Goal: Check status: Check status

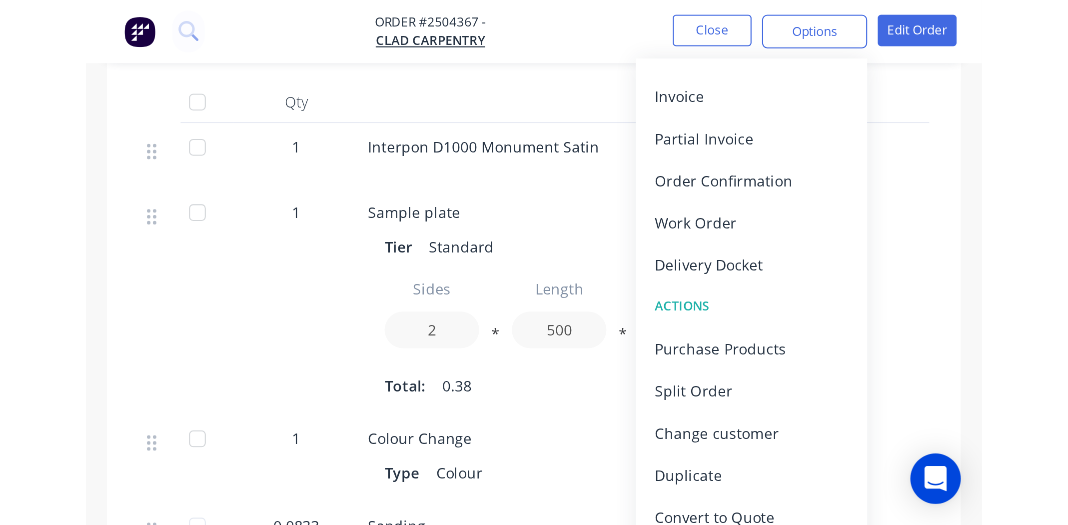
scroll to position [193, 0]
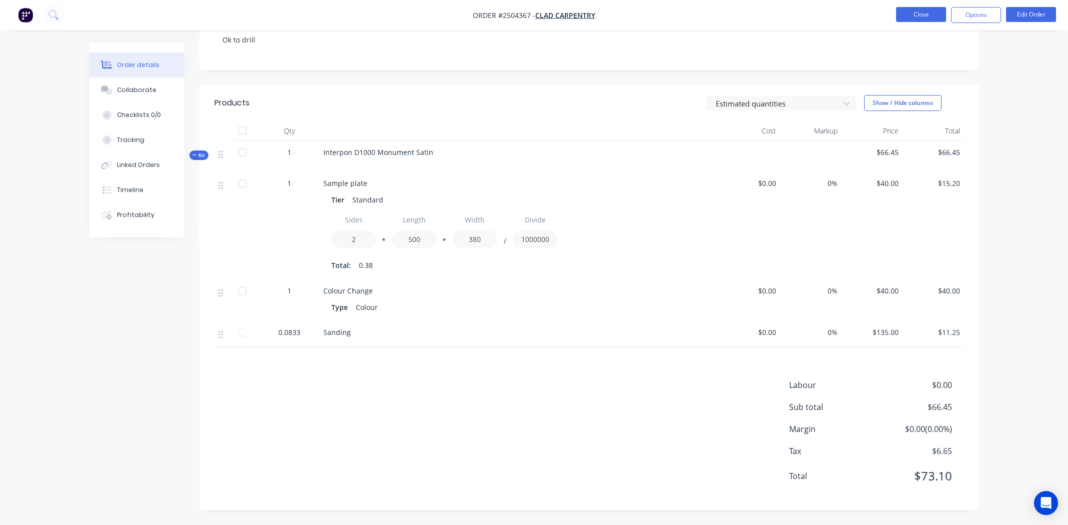
click at [422, 15] on button "Close" at bounding box center [921, 14] width 50 height 15
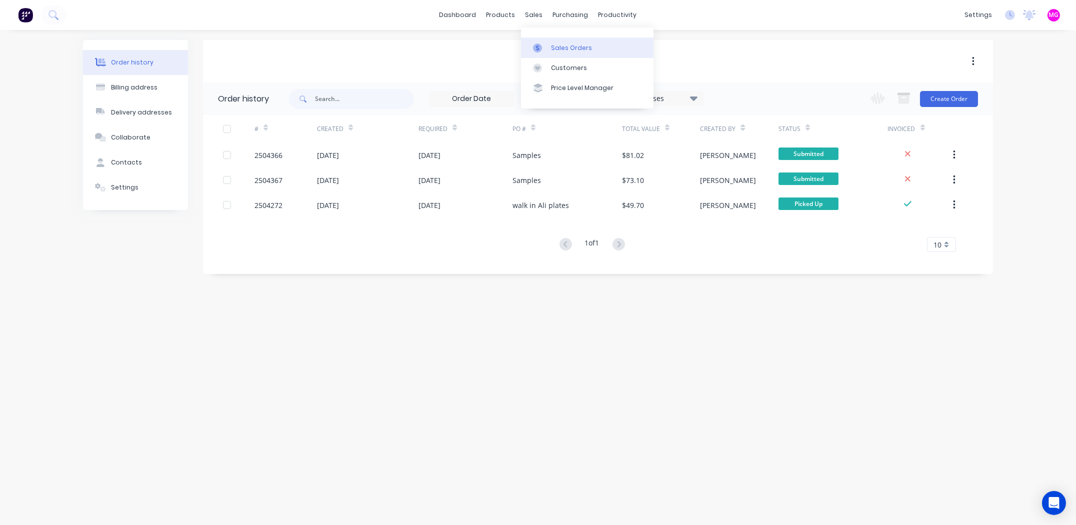
click at [422, 39] on link "Sales Orders" at bounding box center [587, 47] width 132 height 20
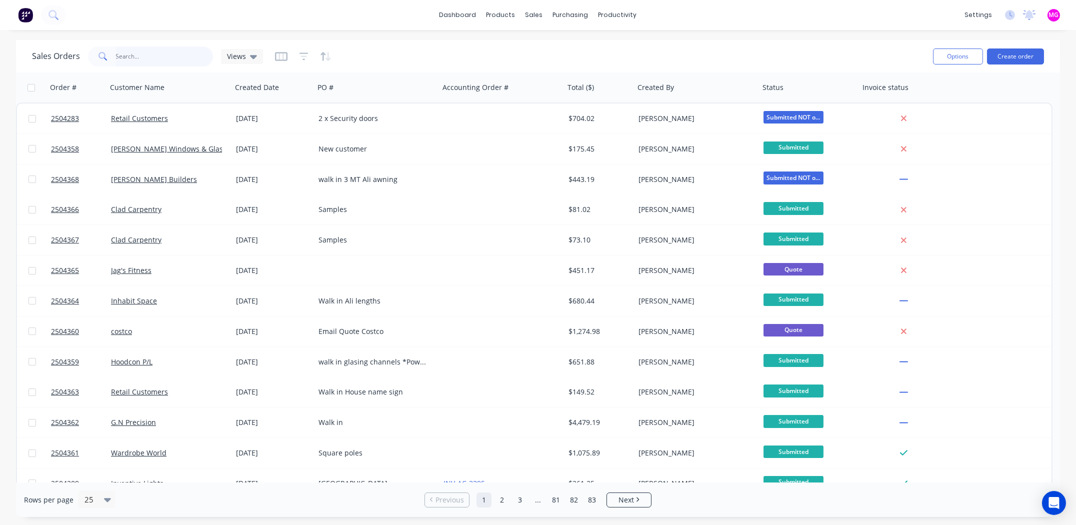
click at [153, 55] on input "text" at bounding box center [164, 56] width 97 height 20
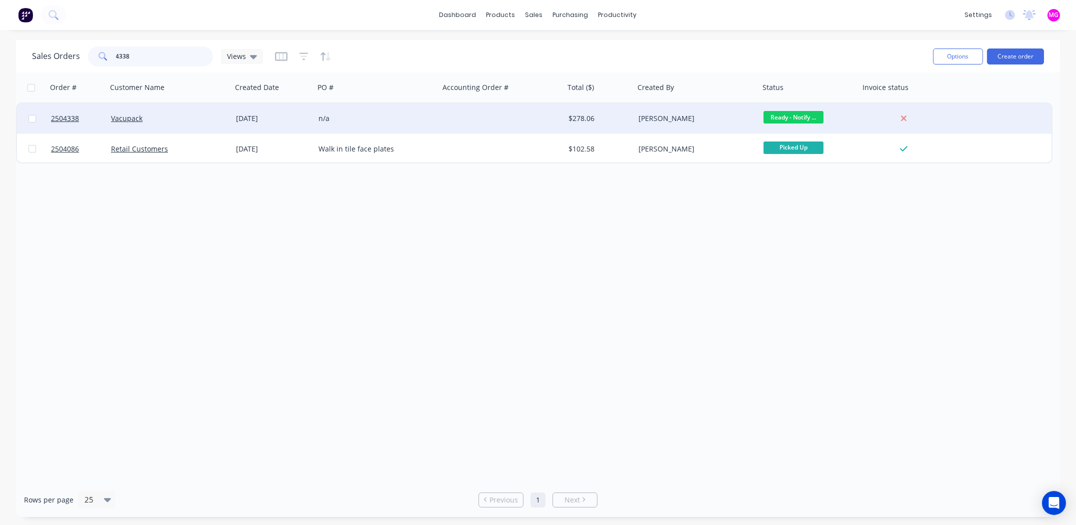
type input "4338"
click at [373, 111] on div "n/a" at bounding box center [376, 118] width 125 height 30
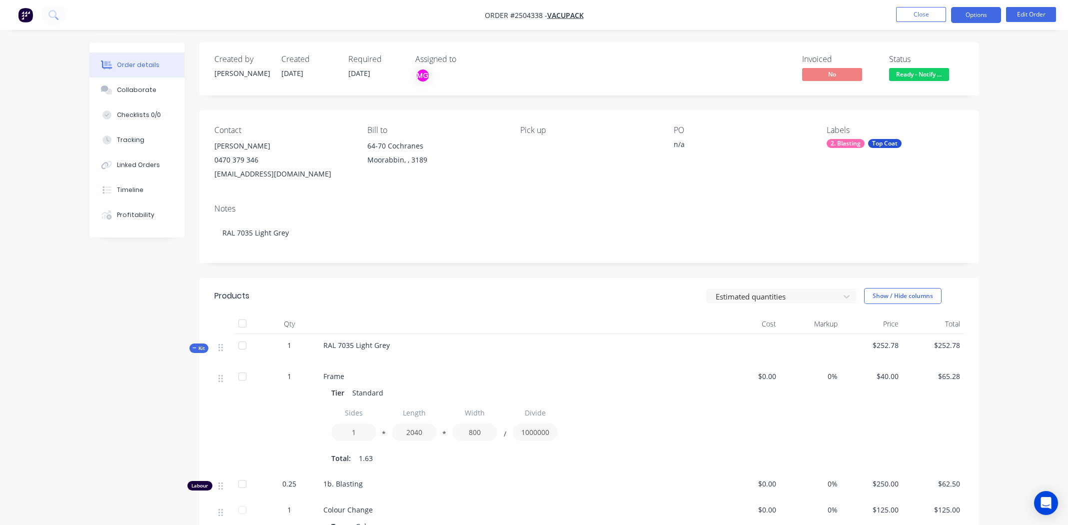
click at [422, 18] on button "Options" at bounding box center [976, 15] width 50 height 16
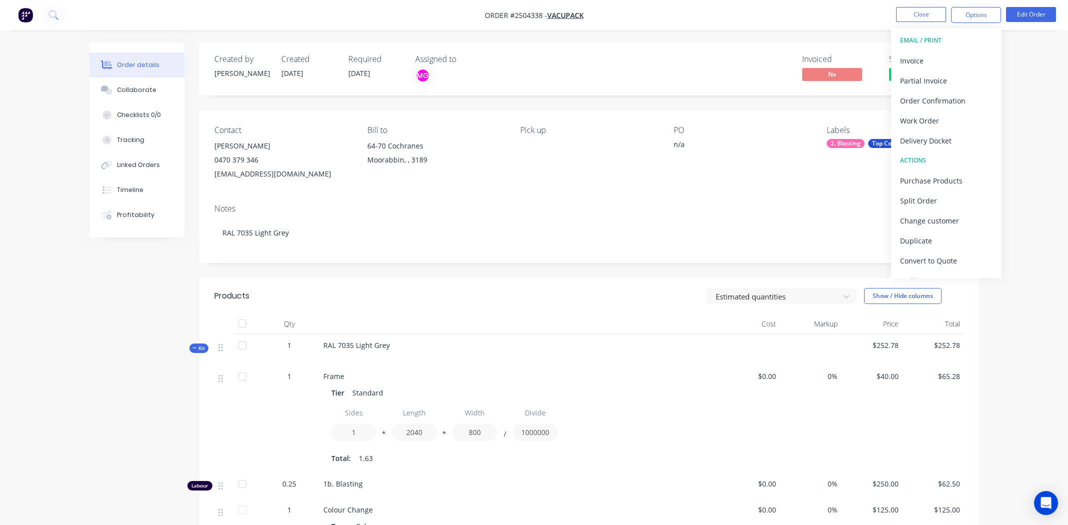
click at [422, 172] on div "Order details Collaborate Checklists 0/0 Tracking Linked Orders Timeline Profit…" at bounding box center [534, 359] width 1068 height 718
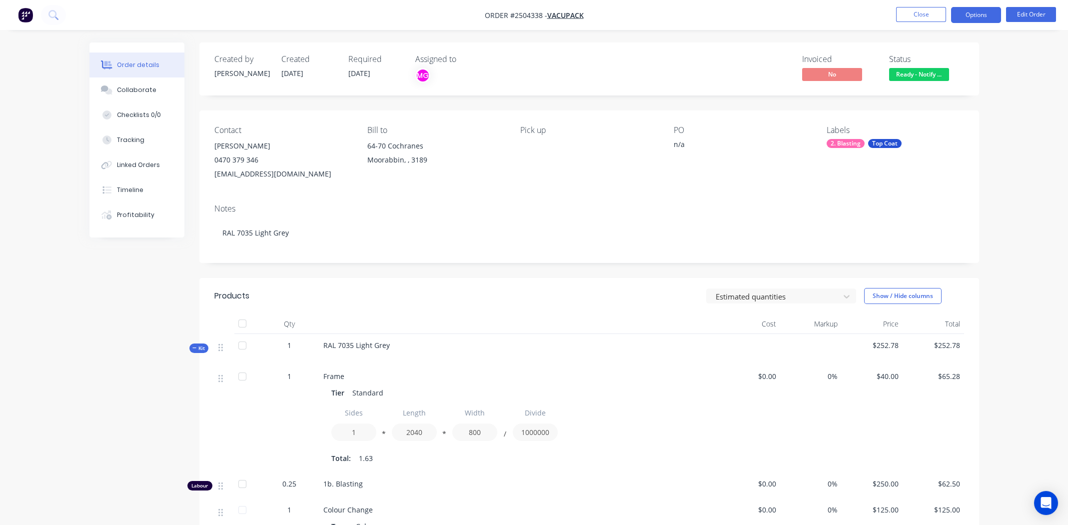
click at [422, 18] on button "Options" at bounding box center [976, 15] width 50 height 16
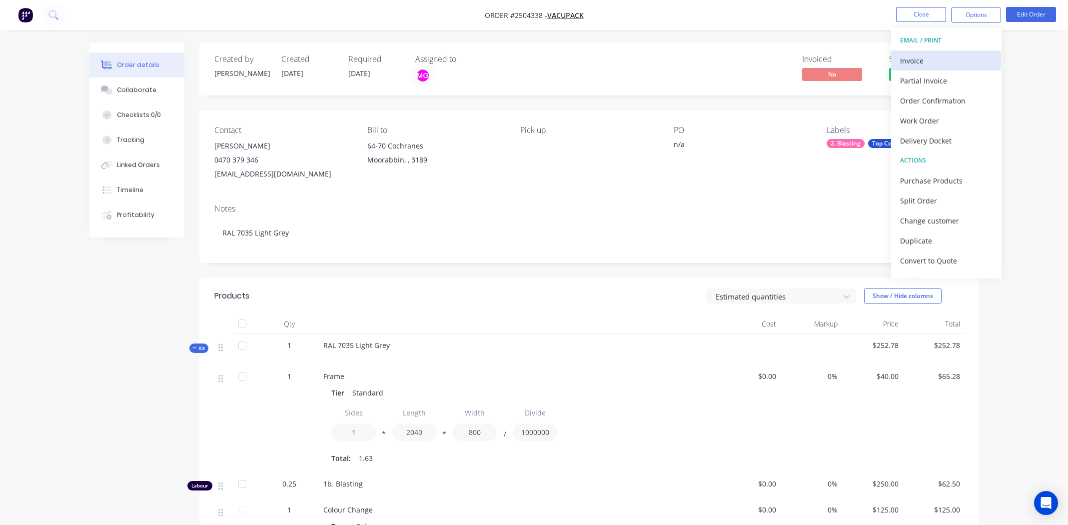
click at [422, 67] on button "Invoice" at bounding box center [946, 60] width 110 height 20
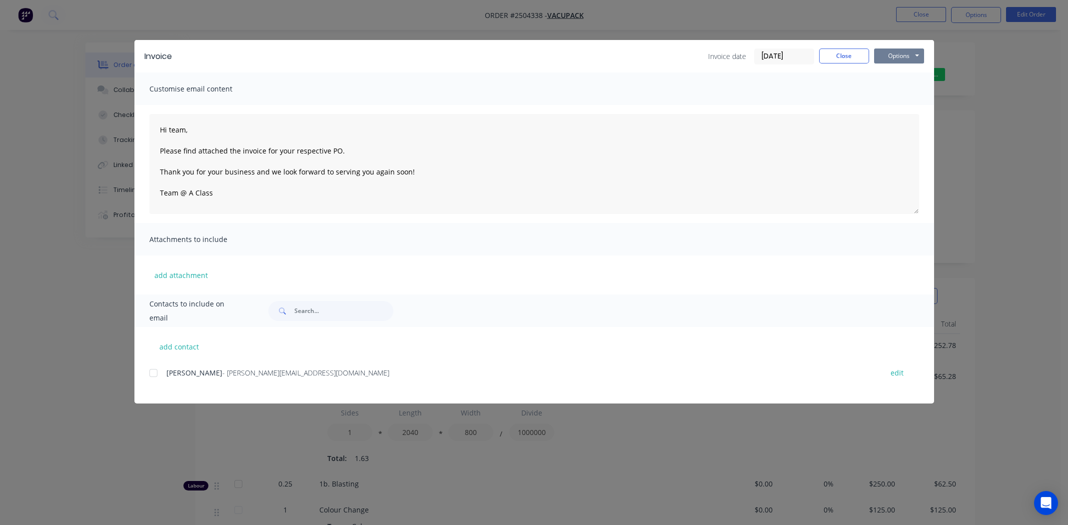
click at [422, 55] on button "Options" at bounding box center [899, 55] width 50 height 15
click at [422, 92] on button "Print" at bounding box center [906, 90] width 64 height 16
click at [422, 52] on button "Close" at bounding box center [844, 55] width 50 height 15
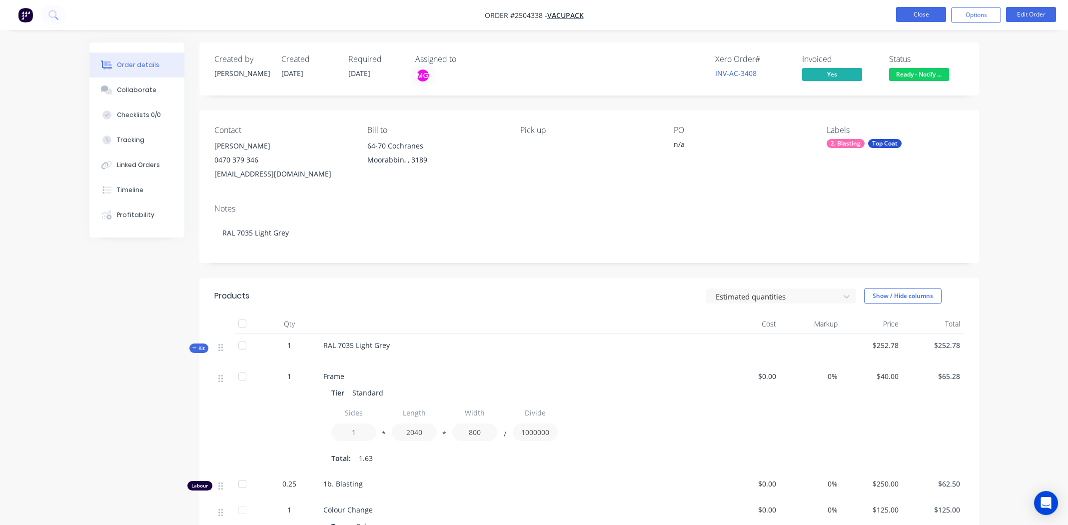
click at [422, 17] on button "Close" at bounding box center [921, 14] width 50 height 15
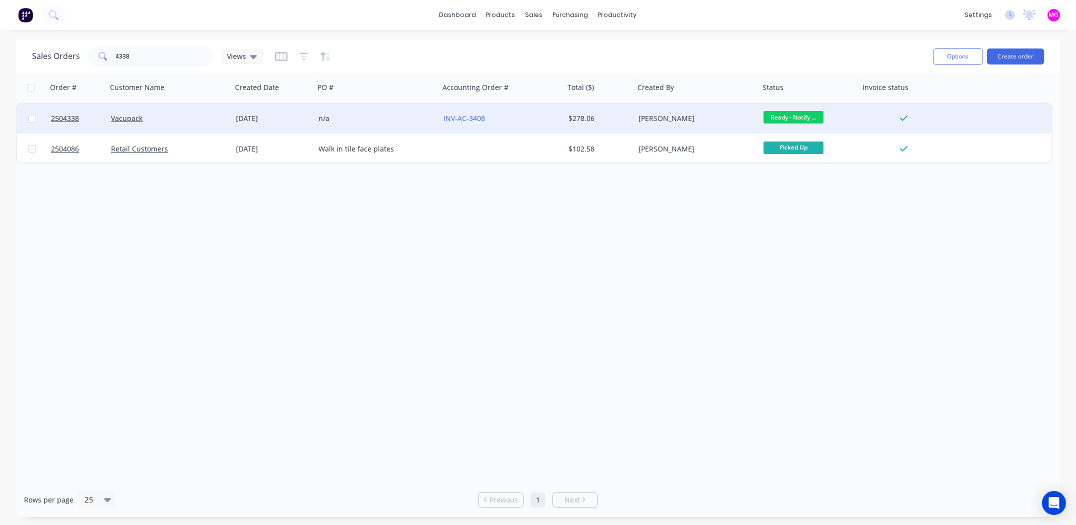
click at [422, 122] on div "INV-AC-3408" at bounding box center [498, 118] width 111 height 10
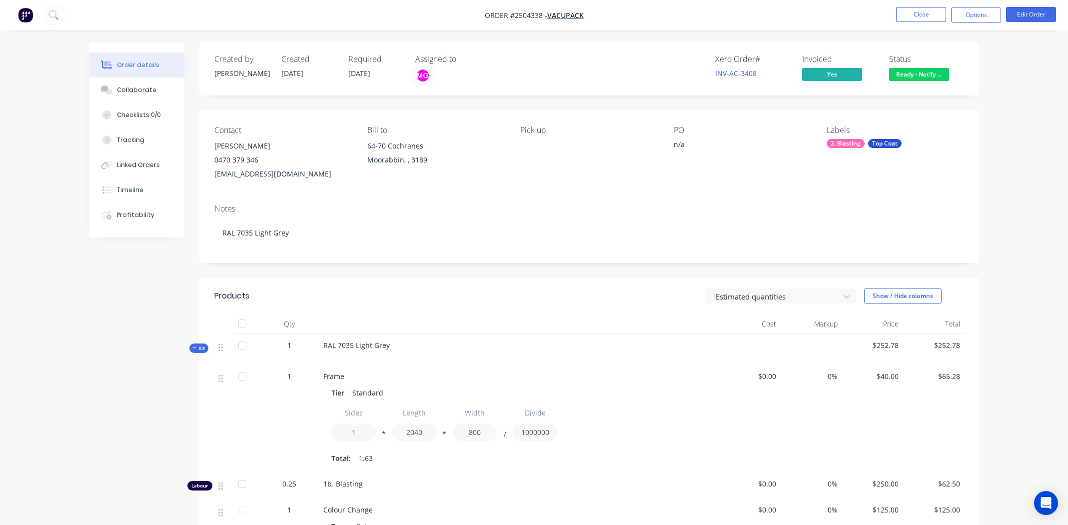
click at [422, 82] on button "Ready - Notify ..." at bounding box center [919, 75] width 60 height 15
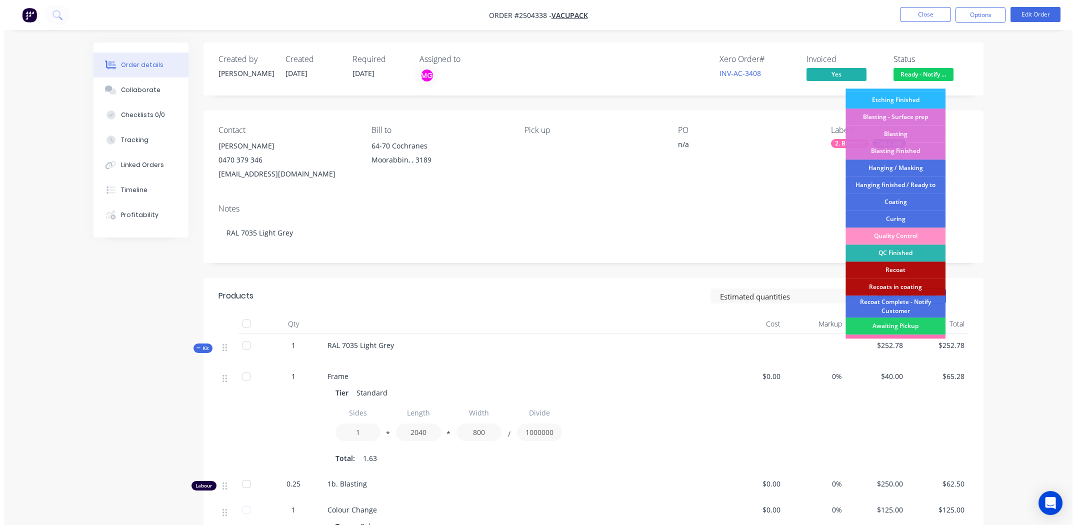
scroll to position [247, 0]
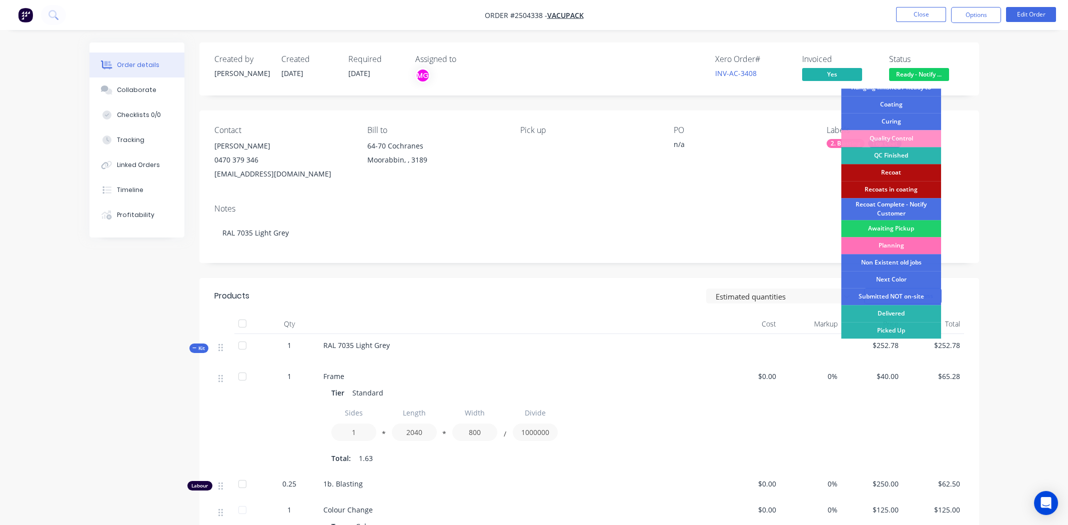
click at [422, 242] on div "Picked Up" at bounding box center [891, 330] width 100 height 17
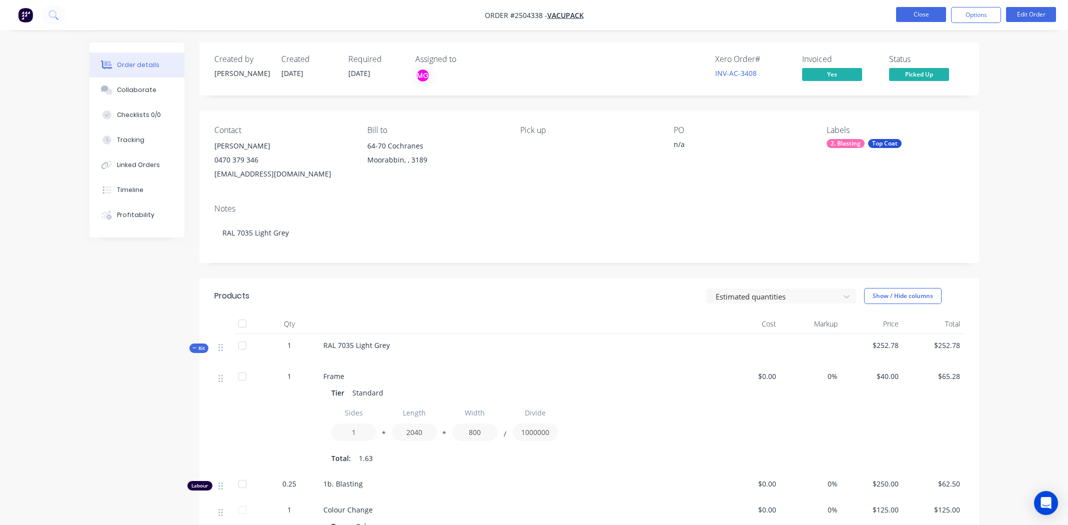
click at [422, 13] on button "Close" at bounding box center [921, 14] width 50 height 15
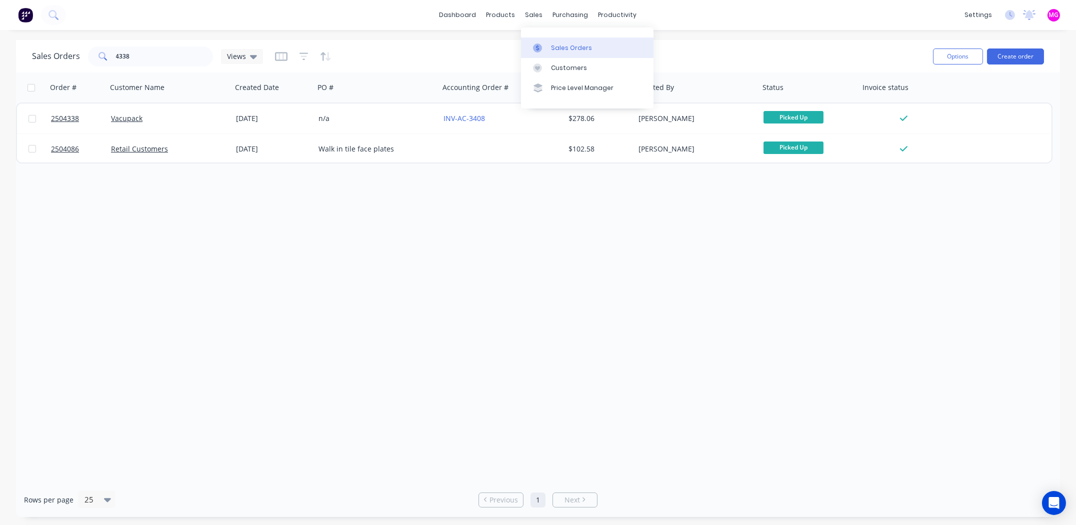
click at [422, 49] on div "Sales Orders" at bounding box center [571, 47] width 41 height 9
click at [422, 43] on div at bounding box center [540, 47] width 15 height 9
click at [144, 55] on input "4338" at bounding box center [164, 56] width 97 height 20
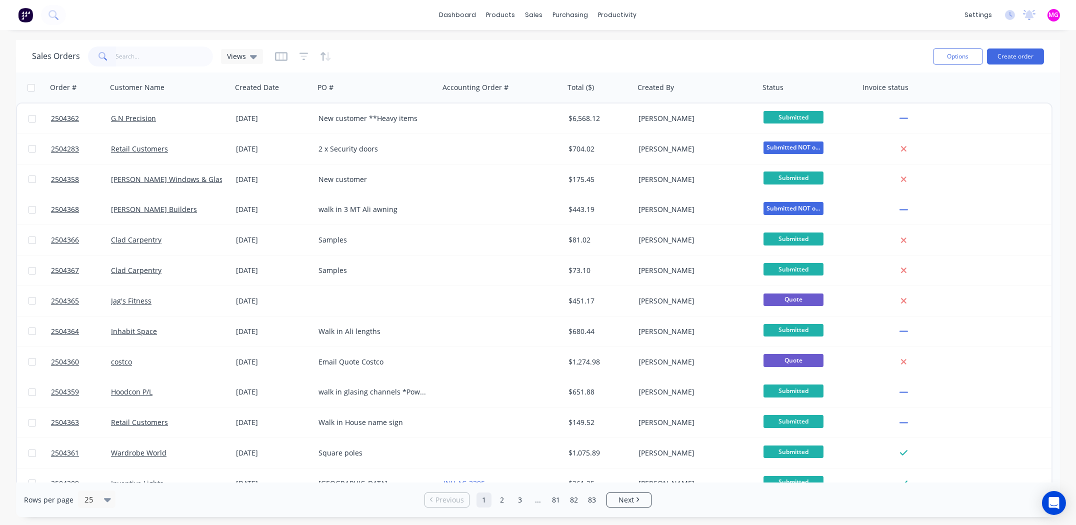
click at [422, 64] on div "Sales Orders Views" at bounding box center [478, 56] width 893 height 24
